Goal: Navigation & Orientation: Find specific page/section

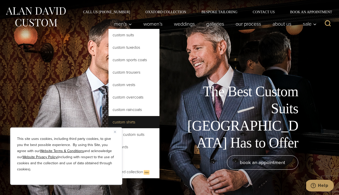
click at [134, 120] on link "Custom Shirts" at bounding box center [133, 122] width 51 height 12
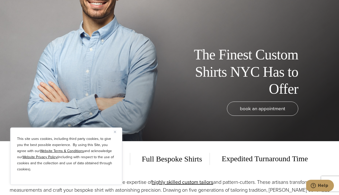
scroll to position [57, 0]
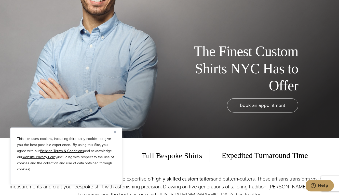
click at [115, 132] on img "Close" at bounding box center [115, 132] width 2 height 2
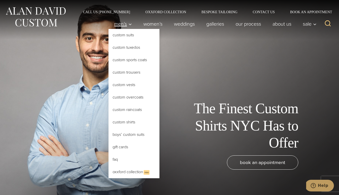
scroll to position [0, 0]
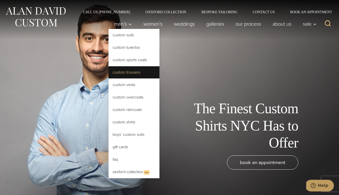
click at [133, 71] on link "Custom Trousers" at bounding box center [133, 72] width 51 height 12
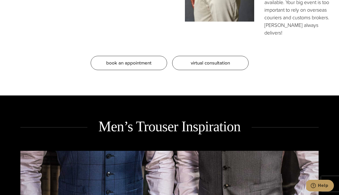
scroll to position [585, 0]
